Goal: Task Accomplishment & Management: Complete application form

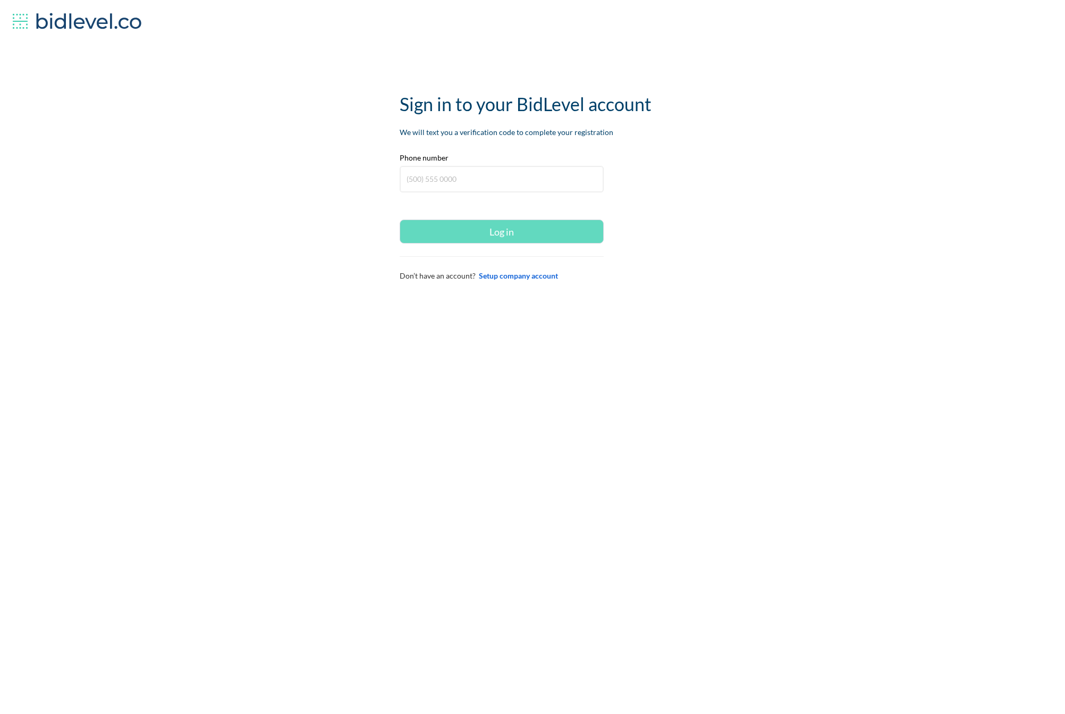
click at [516, 204] on div at bounding box center [533, 205] width 266 height 26
click at [518, 276] on link "Setup company account" at bounding box center [518, 275] width 79 height 13
click at [498, 276] on link "Sign in" at bounding box center [498, 275] width 22 height 13
click at [605, 323] on div "Sign in to your BidLevel account We will text you a verification code to comple…" at bounding box center [532, 357] width 1065 height 714
